Goal: Task Accomplishment & Management: Manage account settings

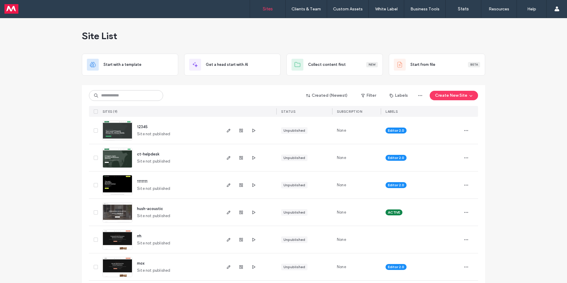
scroll to position [87, 0]
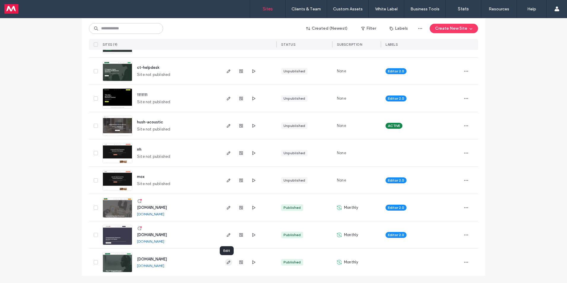
click at [226, 262] on icon "button" at bounding box center [228, 262] width 5 height 5
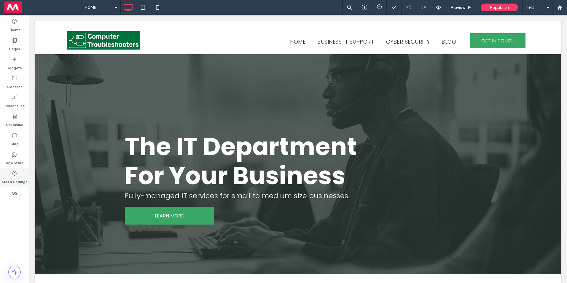
click at [17, 171] on icon at bounding box center [15, 173] width 6 height 6
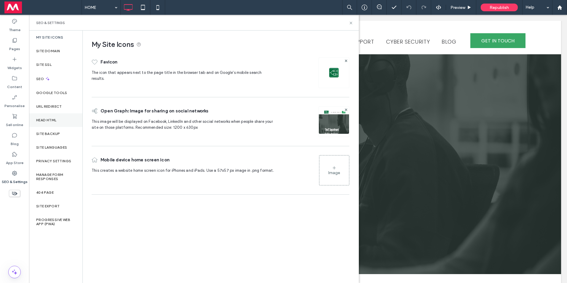
click at [53, 119] on label "Head HTML" at bounding box center [46, 120] width 20 height 4
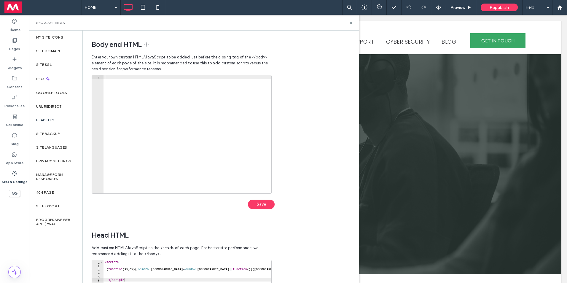
scroll to position [123, 0]
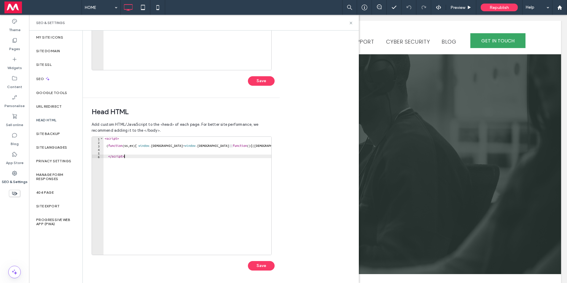
click at [141, 156] on div "< script > ( function ( ss , ex ) { window . ldfdr = window . ldfdr || function…" at bounding box center [449, 197] width 690 height 121
type textarea "*********"
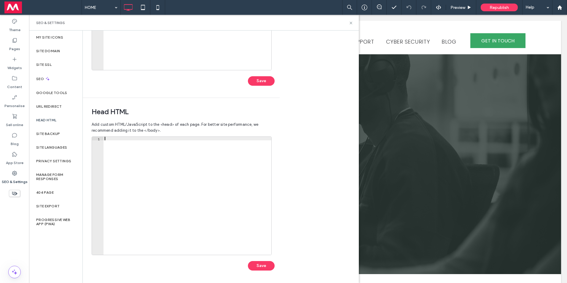
paste textarea "*********"
type textarea "*********"
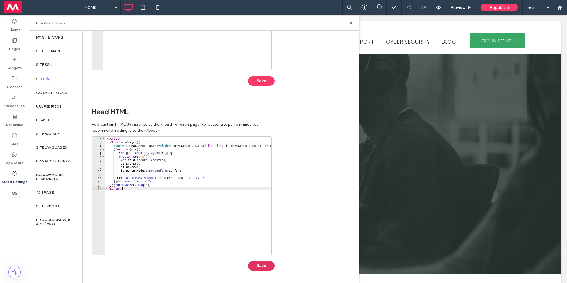
click at [263, 264] on button "Save" at bounding box center [261, 265] width 27 height 9
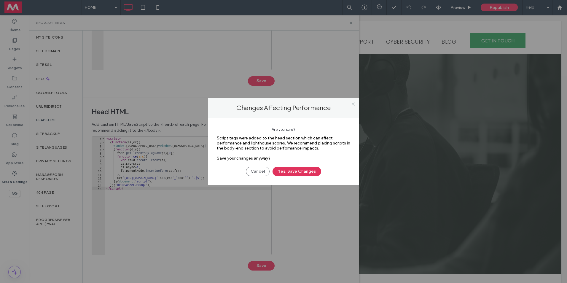
click at [300, 173] on button "Yes, Save Changes" at bounding box center [297, 171] width 49 height 9
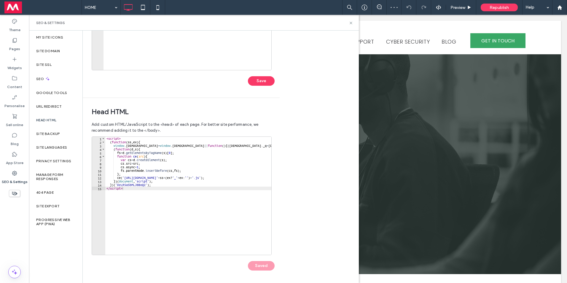
scroll to position [0, 0]
click at [55, 93] on label "Google Tools" at bounding box center [51, 93] width 31 height 4
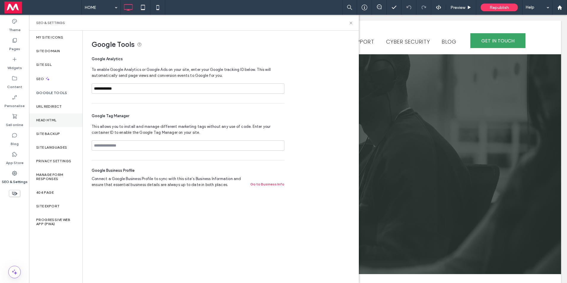
click at [47, 119] on label "Head HTML" at bounding box center [46, 120] width 20 height 4
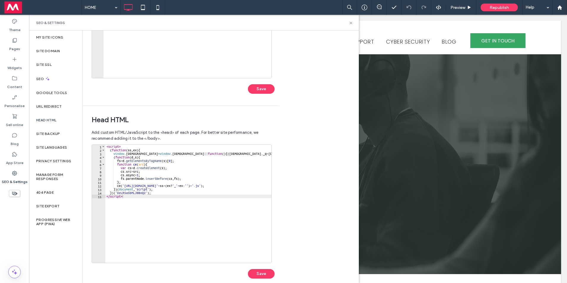
scroll to position [123, 0]
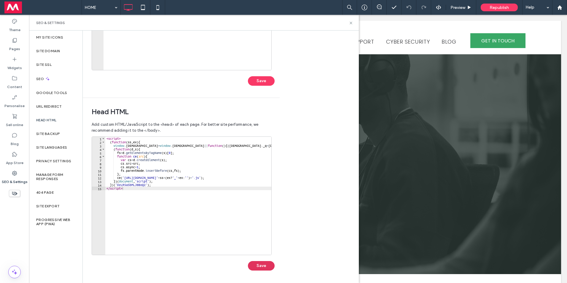
click at [259, 266] on button "Save" at bounding box center [261, 265] width 27 height 9
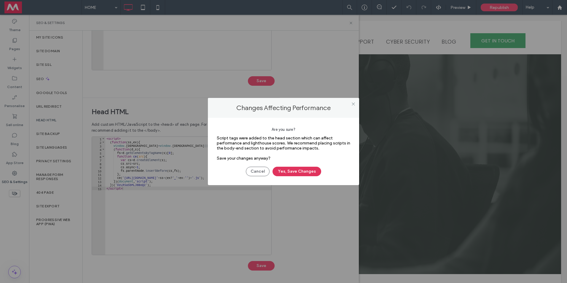
click at [299, 171] on button "Yes, Save Changes" at bounding box center [297, 171] width 49 height 9
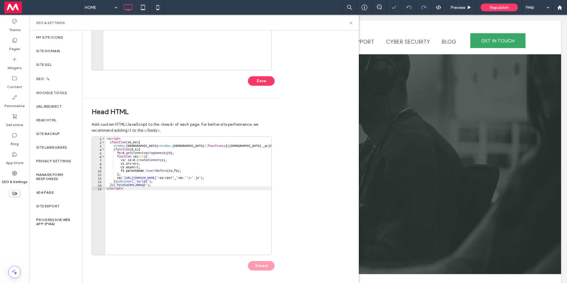
click at [300, 174] on div "Body end HTML Enter your own custom HTML/​JavaScript to be added just before th…" at bounding box center [221, 157] width 276 height 252
click at [352, 23] on use at bounding box center [351, 23] width 2 height 2
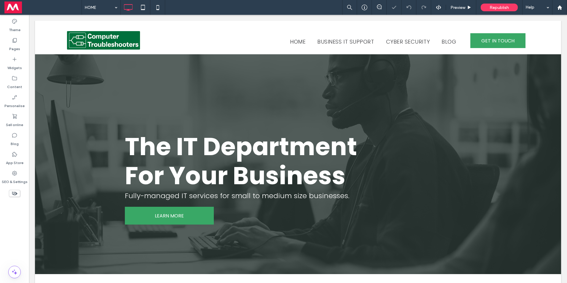
scroll to position [0, 0]
click at [495, 6] on span "Republish" at bounding box center [499, 7] width 19 height 5
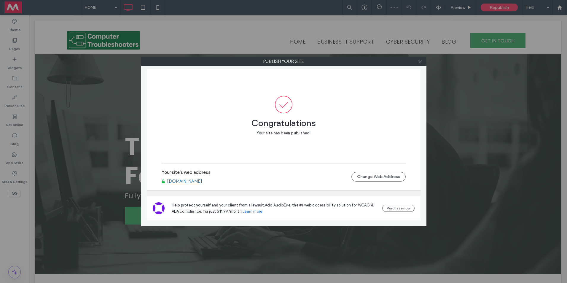
click at [421, 65] on span at bounding box center [420, 61] width 4 height 9
